Goal: Task Accomplishment & Management: Use online tool/utility

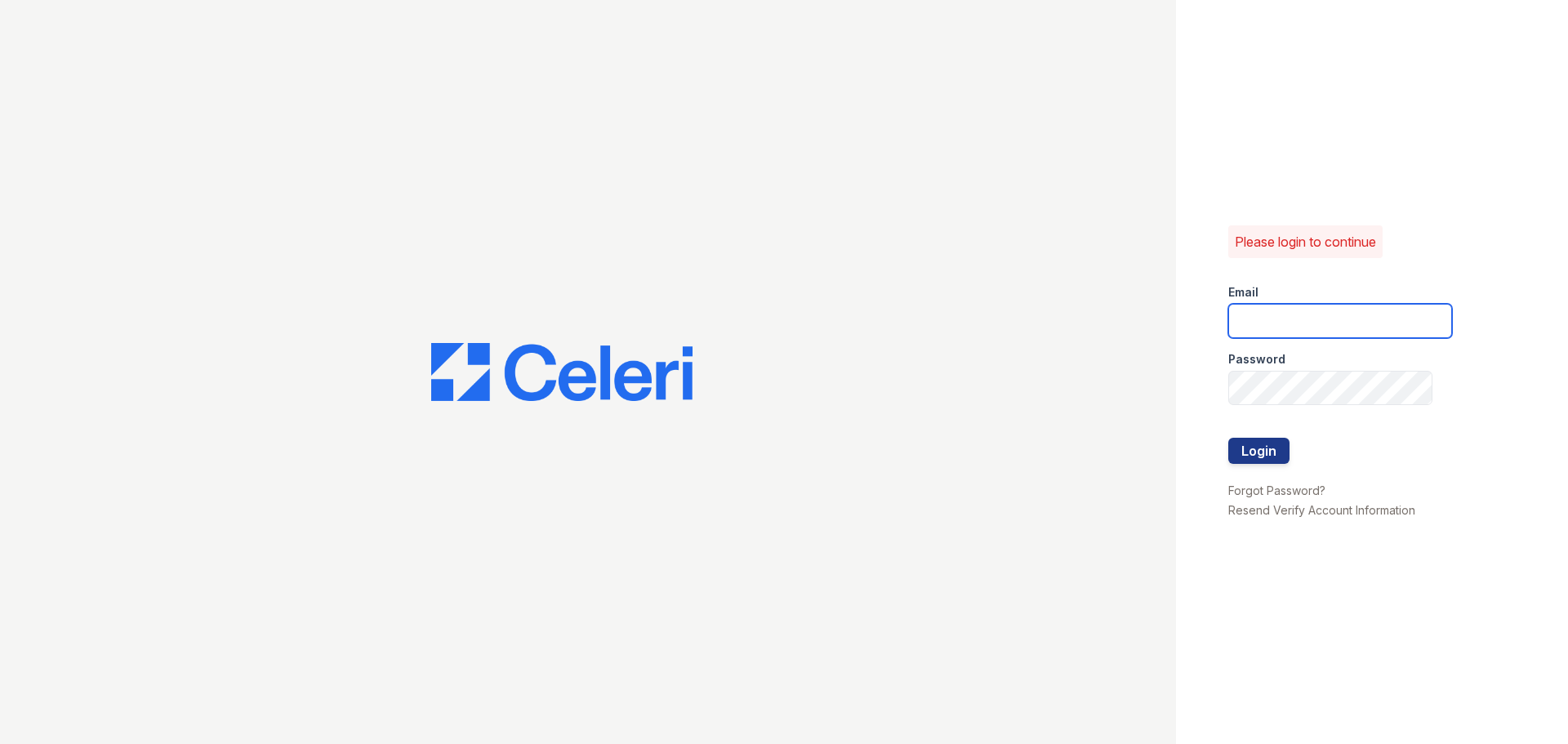
click at [1322, 320] on input "email" at bounding box center [1340, 320] width 224 height 34
type input "[EMAIL_ADDRESS][DOMAIN_NAME]"
click at [1280, 456] on button "Login" at bounding box center [1259, 450] width 61 height 26
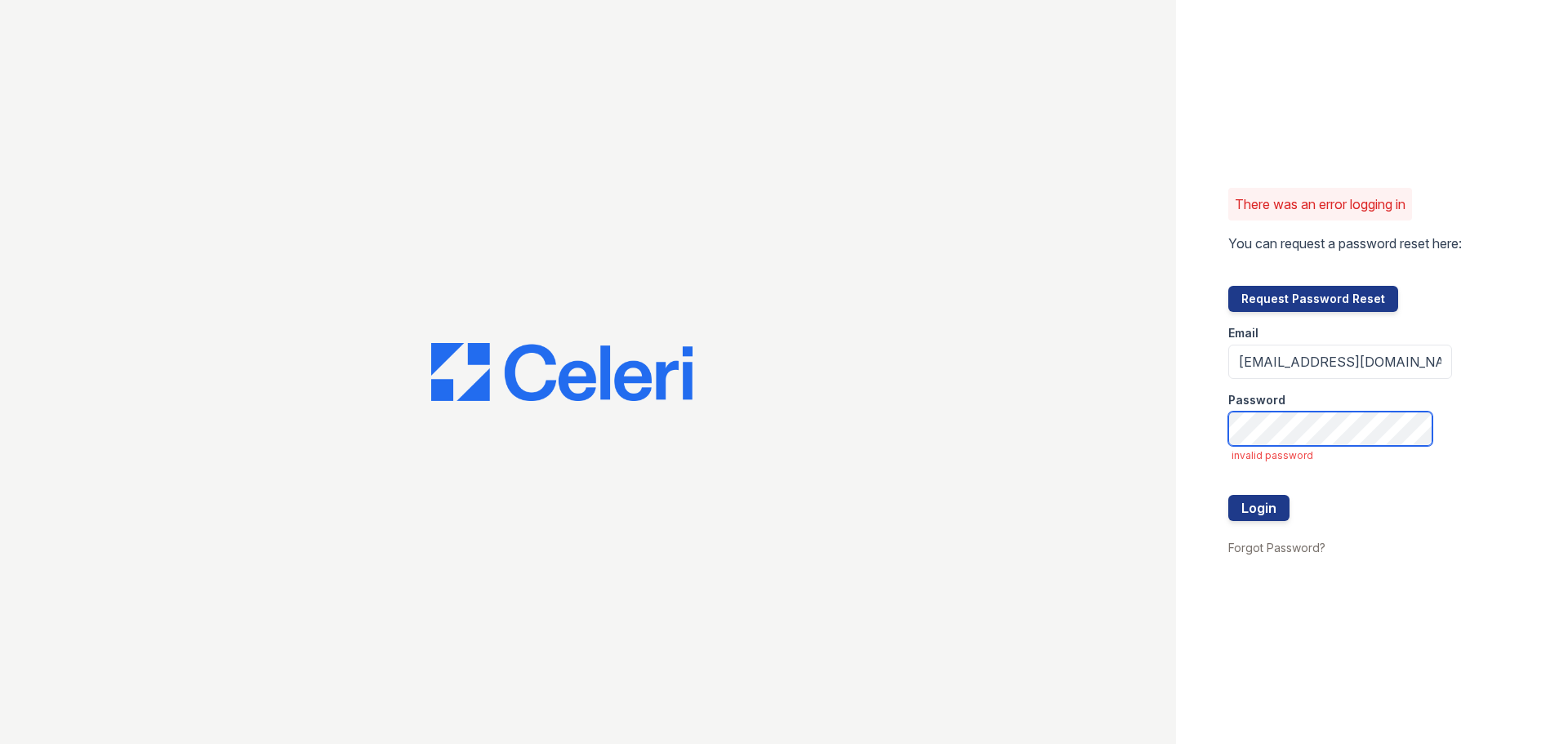
click at [1228, 495] on button "Login" at bounding box center [1259, 507] width 61 height 26
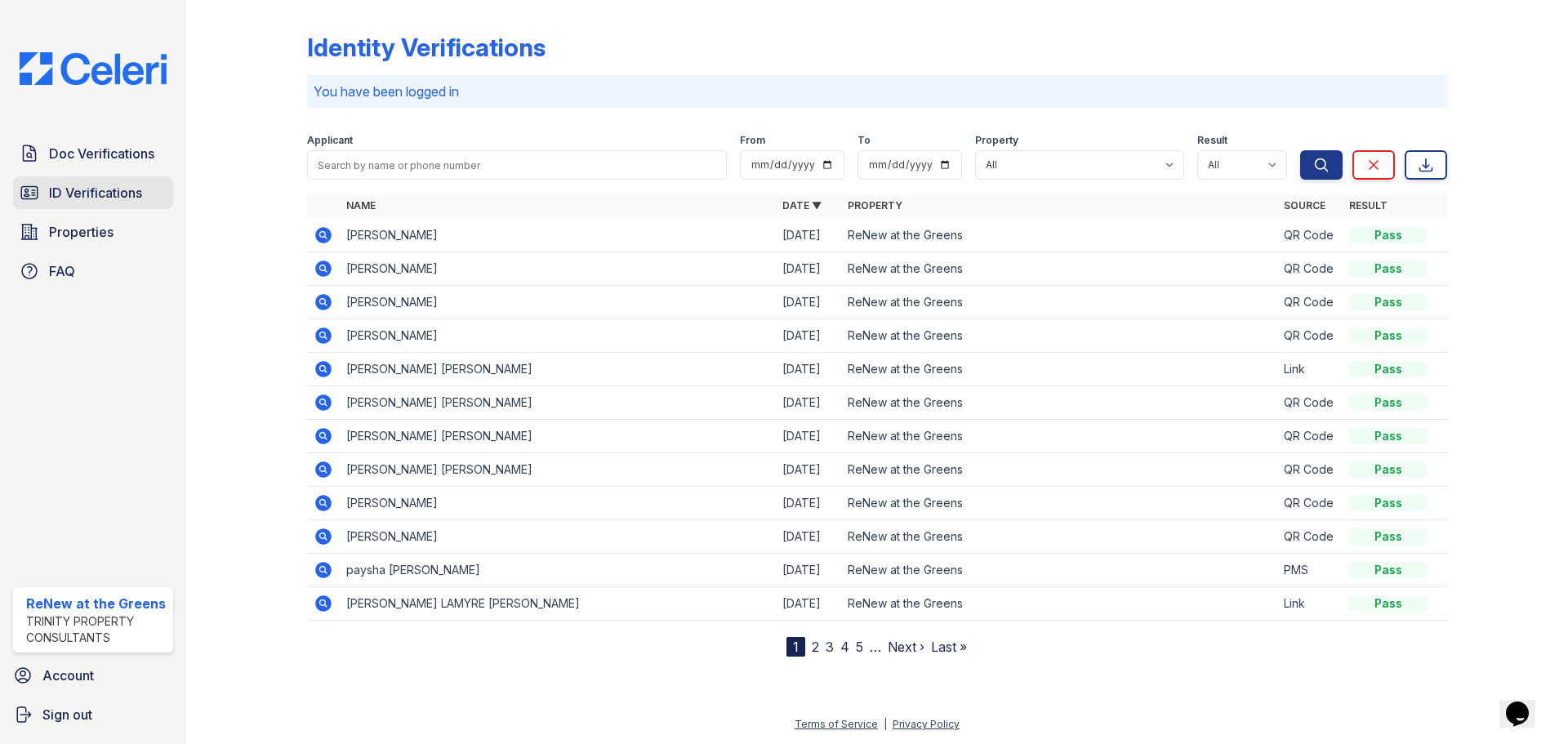
click at [148, 195] on link "ID Verifications" at bounding box center [93, 192] width 160 height 33
